Goal: Information Seeking & Learning: Learn about a topic

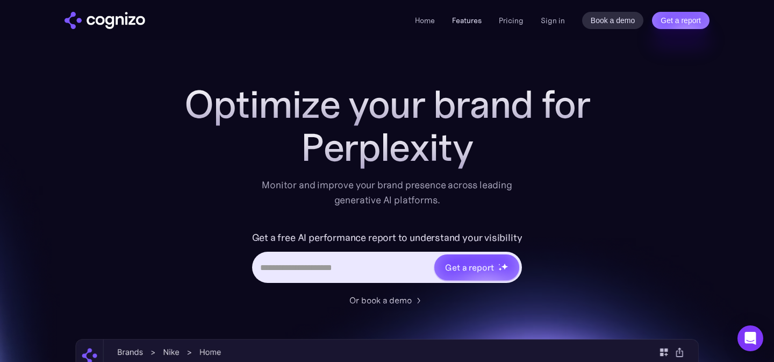
click at [482, 17] on link "Features" at bounding box center [467, 21] width 30 height 10
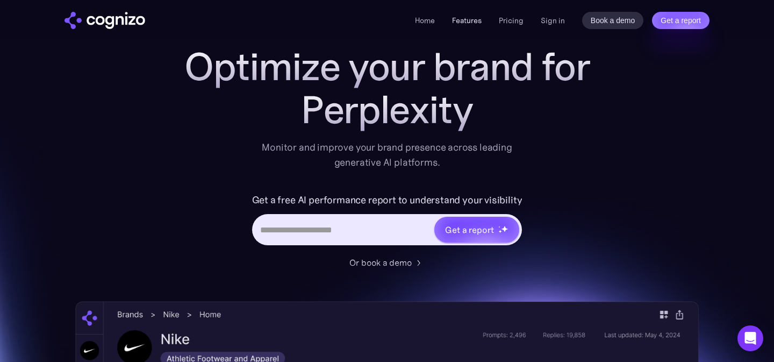
click at [473, 17] on link "Features" at bounding box center [467, 21] width 30 height 10
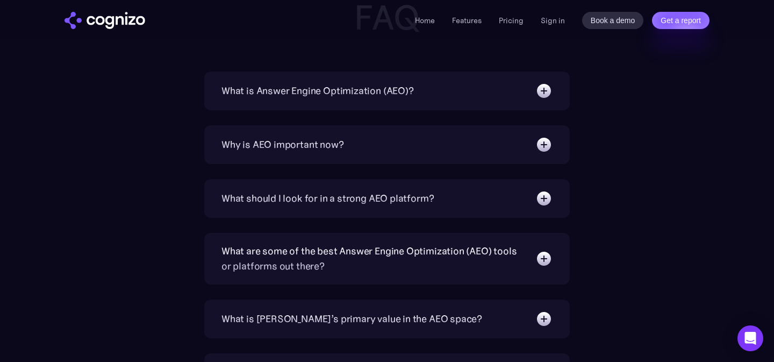
scroll to position [3350, 0]
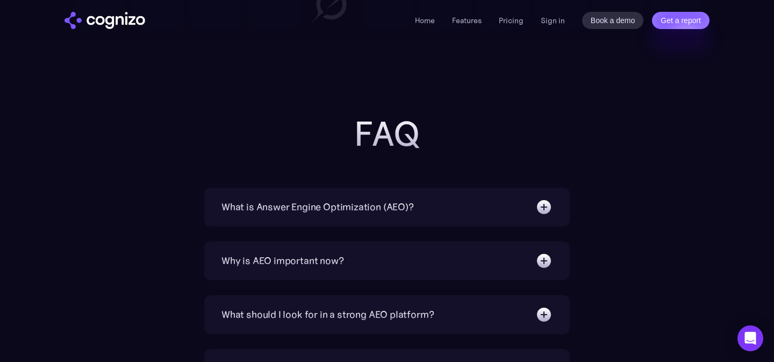
click at [317, 211] on div "What is Answer Engine Optimization (AEO)?" at bounding box center [317, 206] width 192 height 15
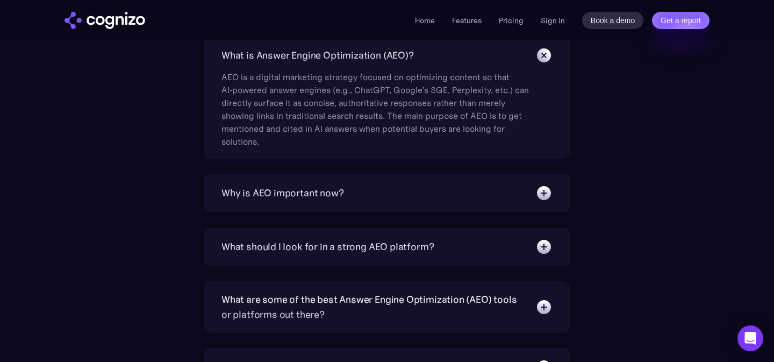
scroll to position [3503, 0]
click at [315, 194] on div "Why is AEO important now?" at bounding box center [282, 192] width 123 height 15
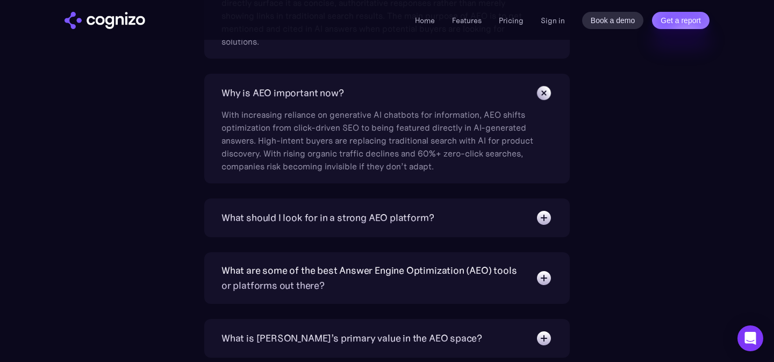
scroll to position [3603, 0]
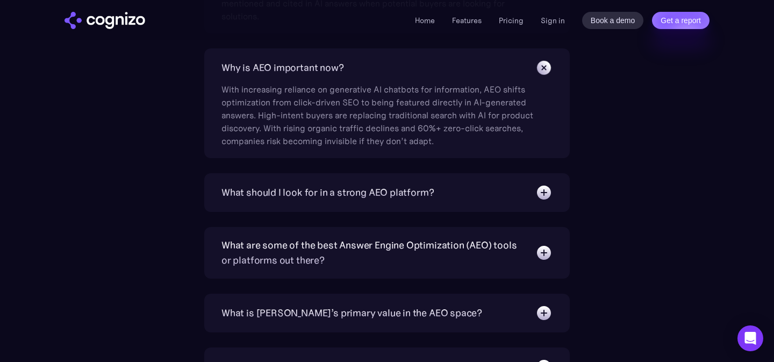
click at [317, 201] on div "What should I look for in a strong AEO platform?" at bounding box center [386, 192] width 331 height 17
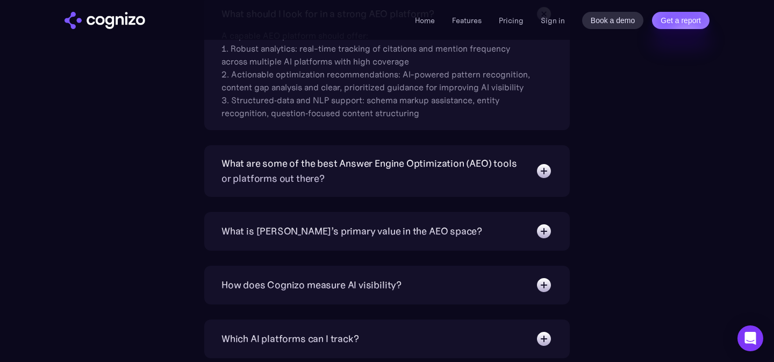
scroll to position [3808, 0]
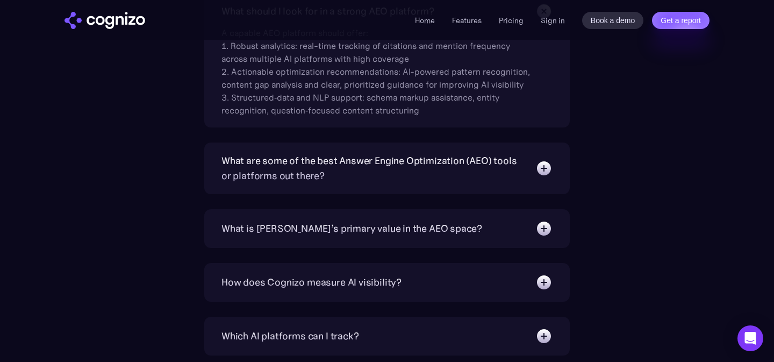
click at [320, 178] on div "What are some of the best Answer Engine Optimization (AEO) tools or platforms o…" at bounding box center [372, 168] width 303 height 30
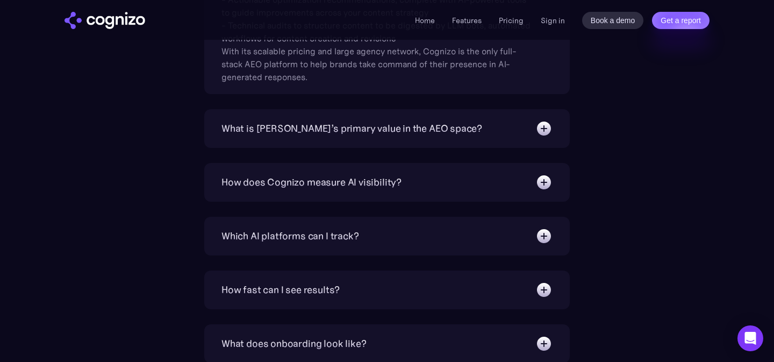
scroll to position [4116, 0]
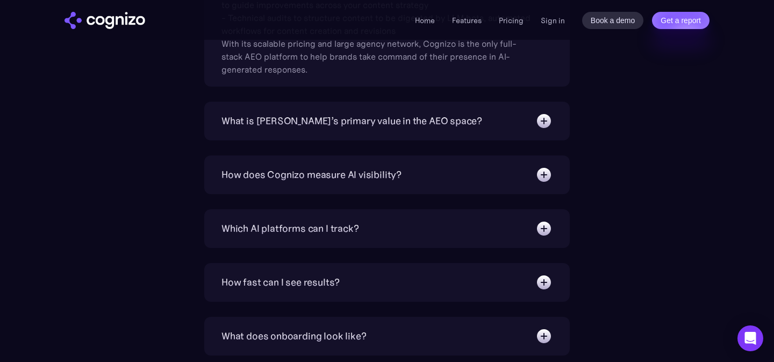
click at [338, 128] on div "What is [PERSON_NAME]’s primary value in the AEO space?" at bounding box center [386, 120] width 331 height 17
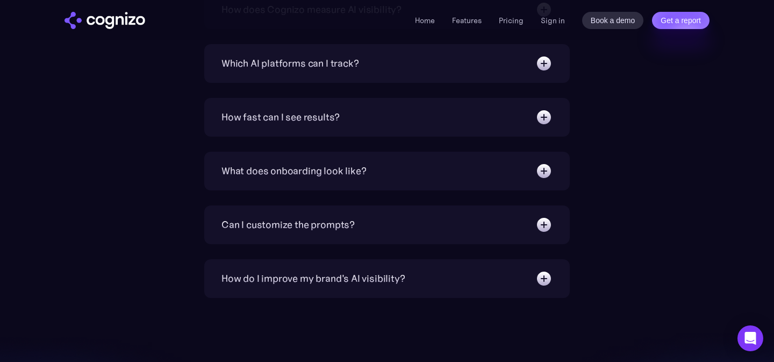
scroll to position [4342, 0]
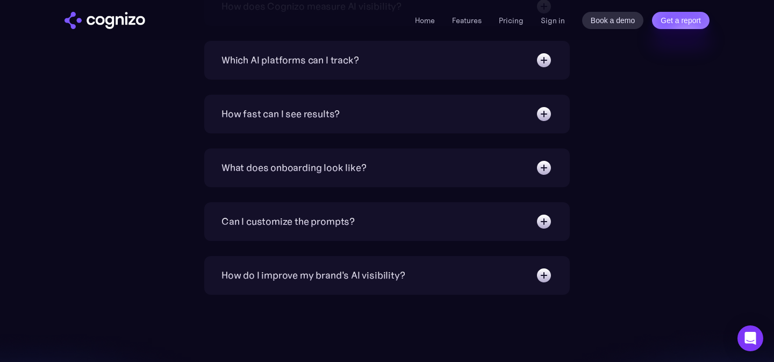
click at [348, 105] on div "How fast can I see results?" at bounding box center [386, 113] width 331 height 17
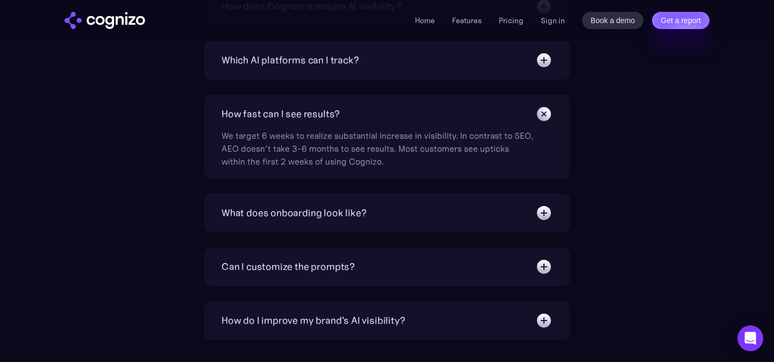
click at [330, 51] on div "Which AI platforms can I track? You can track a wide range of leading AI platfo…" at bounding box center [387, 60] width 366 height 39
click at [325, 58] on div "Which AI platforms can I track?" at bounding box center [289, 60] width 137 height 15
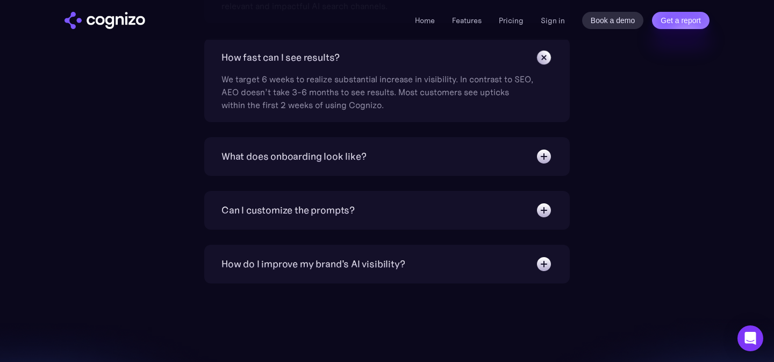
scroll to position [4519, 0]
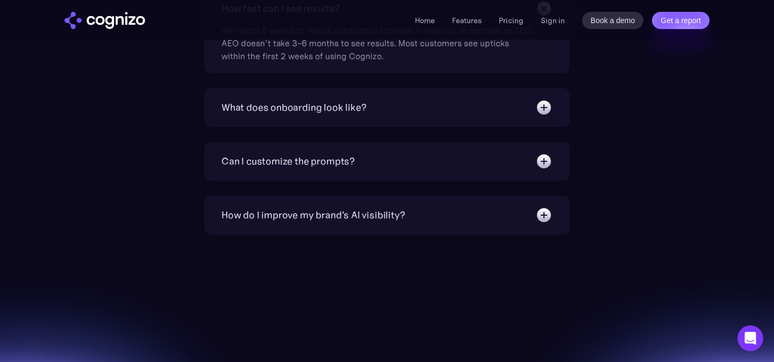
click at [371, 111] on div "What does onboarding look like?" at bounding box center [386, 107] width 331 height 17
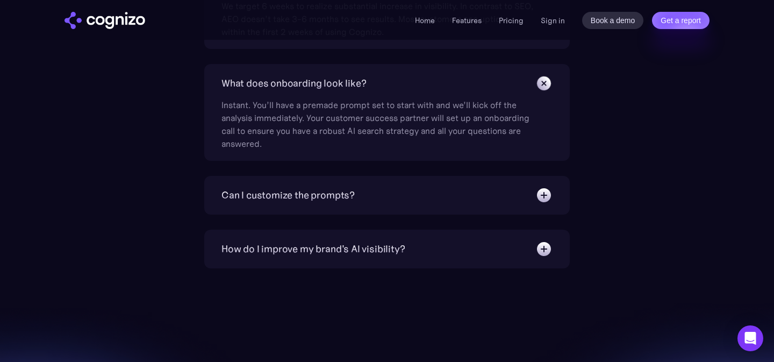
scroll to position [4545, 0]
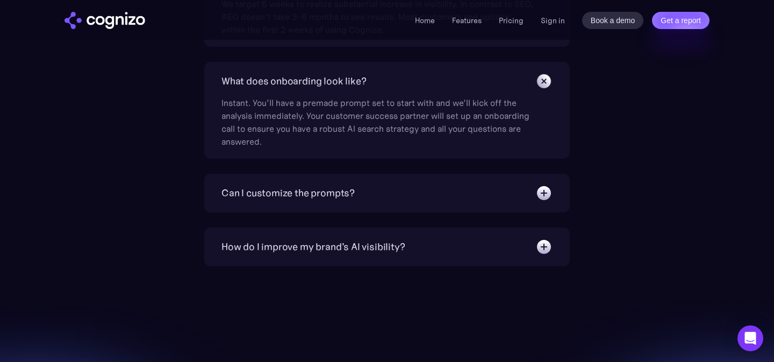
click at [338, 195] on div "Can I customize the prompts?" at bounding box center [287, 192] width 133 height 15
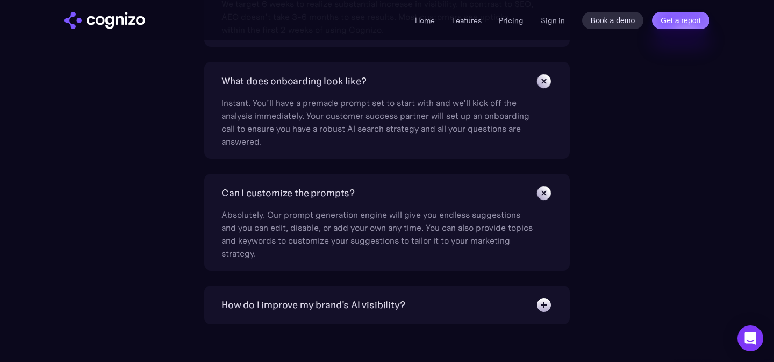
scroll to position [4616, 0]
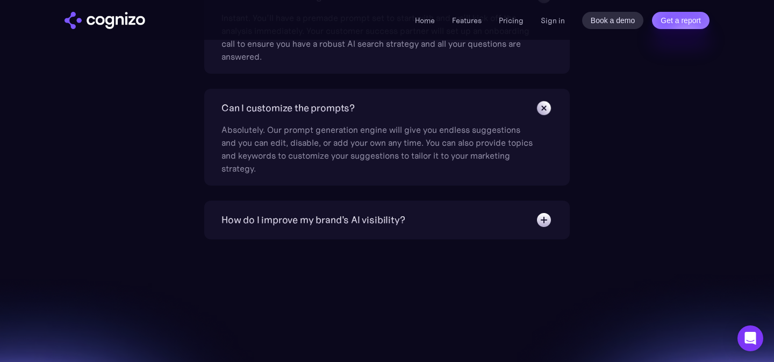
click at [334, 223] on div "How do I improve my brand's AI visibility?" at bounding box center [312, 219] width 183 height 15
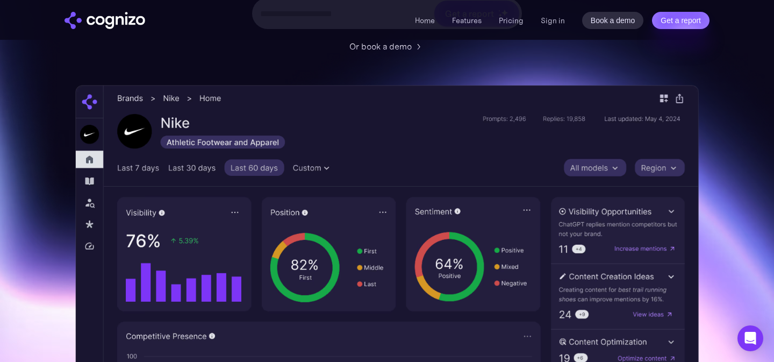
scroll to position [0, 0]
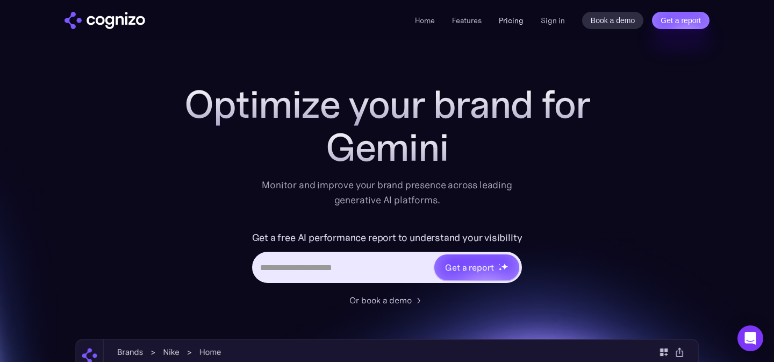
click at [511, 20] on link "Pricing" at bounding box center [511, 21] width 25 height 10
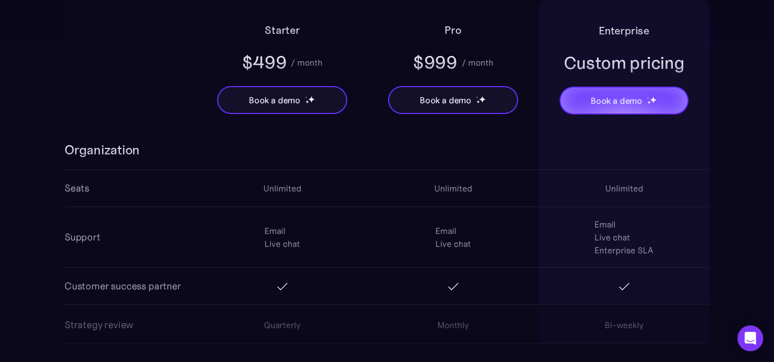
scroll to position [1953, 0]
